Goal: Navigation & Orientation: Find specific page/section

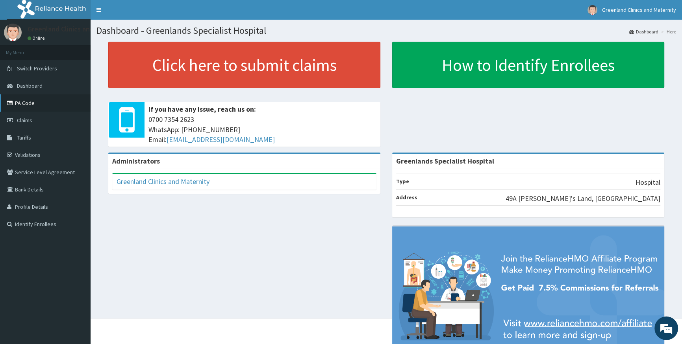
click at [31, 102] on link "PA Code" at bounding box center [45, 102] width 91 height 17
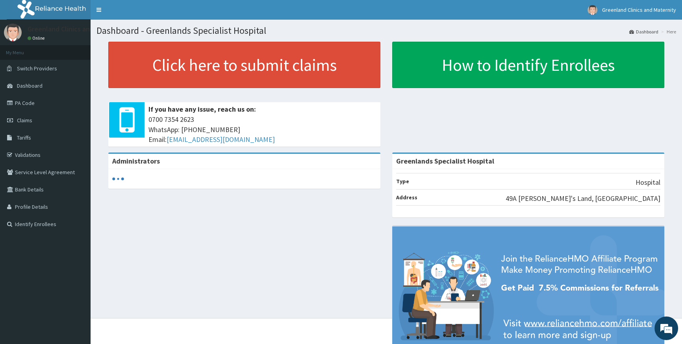
click at [35, 83] on span "Dashboard" at bounding box center [30, 85] width 26 height 7
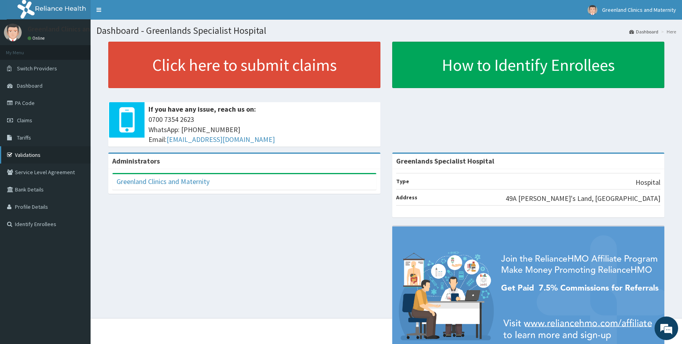
click at [38, 155] on link "Validations" at bounding box center [45, 154] width 91 height 17
click at [28, 103] on link "PA Code" at bounding box center [45, 102] width 91 height 17
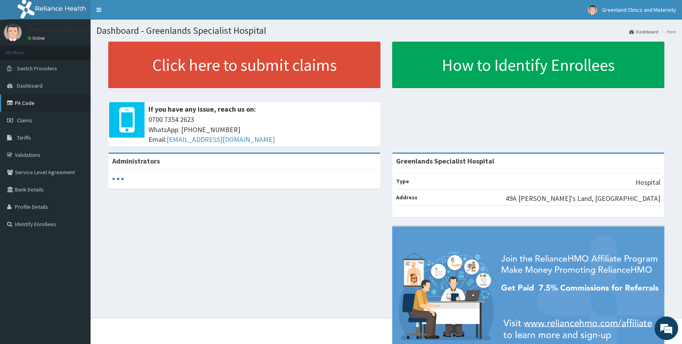
click at [27, 102] on link "PA Code" at bounding box center [45, 102] width 91 height 17
